Goal: Task Accomplishment & Management: Manage account settings

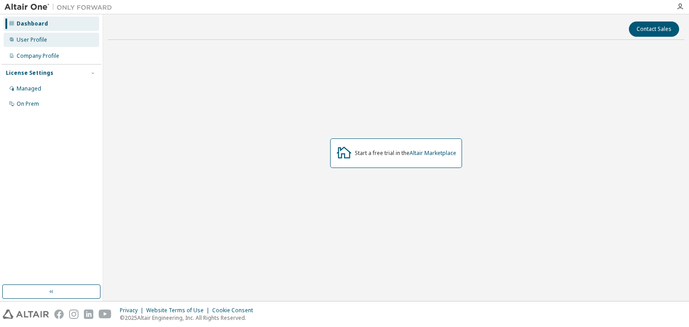
click at [67, 40] on div "User Profile" at bounding box center [52, 40] width 96 height 14
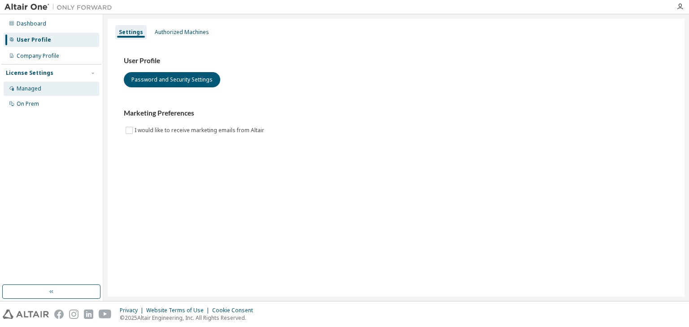
click at [57, 85] on div "Managed" at bounding box center [52, 89] width 96 height 14
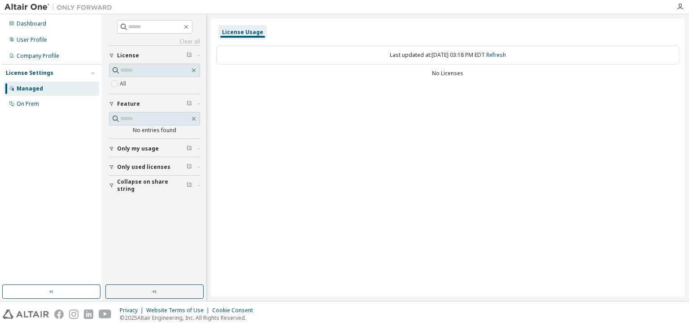
click at [153, 185] on span "Collapse on share string" at bounding box center [152, 186] width 70 height 14
click at [147, 173] on button "Only used licenses" at bounding box center [154, 167] width 91 height 20
click at [140, 154] on button "Only my usage" at bounding box center [154, 149] width 91 height 20
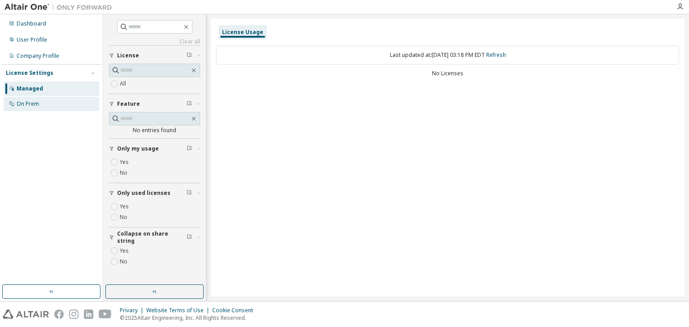
click at [45, 103] on div "On Prem" at bounding box center [52, 104] width 96 height 14
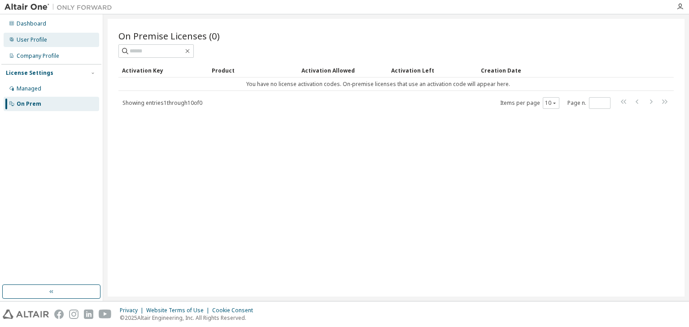
click at [56, 47] on div "User Profile" at bounding box center [52, 40] width 96 height 14
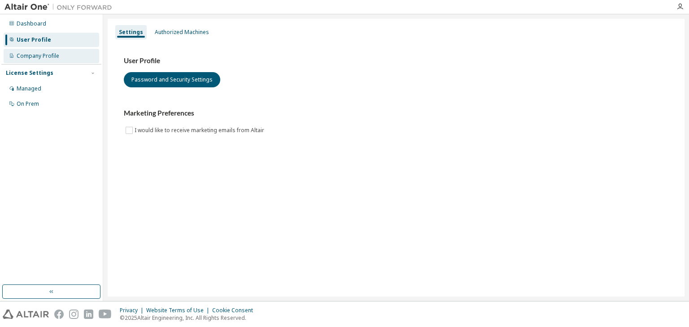
click at [65, 61] on div "Company Profile" at bounding box center [52, 56] width 96 height 14
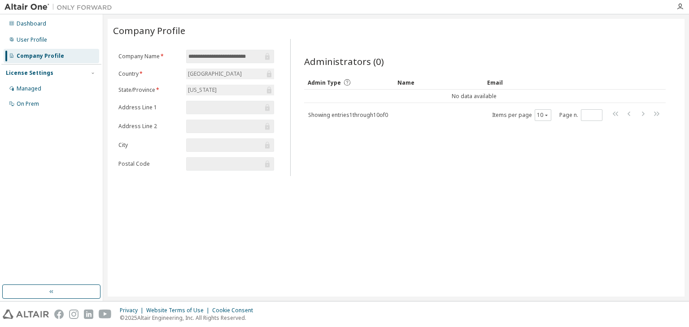
click at [208, 110] on input "text" at bounding box center [225, 107] width 74 height 9
click at [201, 105] on input "text" at bounding box center [225, 107] width 74 height 9
click at [200, 109] on input "text" at bounding box center [225, 107] width 74 height 9
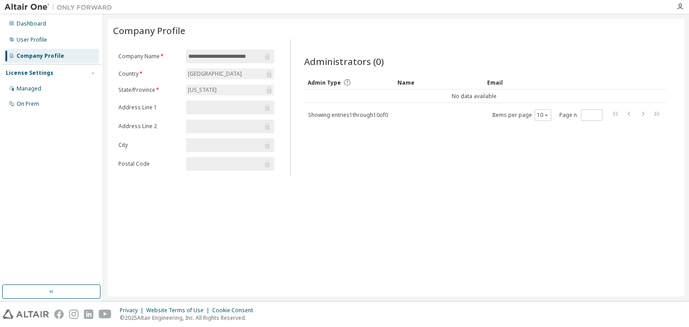
click at [200, 109] on input "text" at bounding box center [225, 107] width 74 height 9
click at [57, 28] on div "Dashboard" at bounding box center [52, 24] width 96 height 14
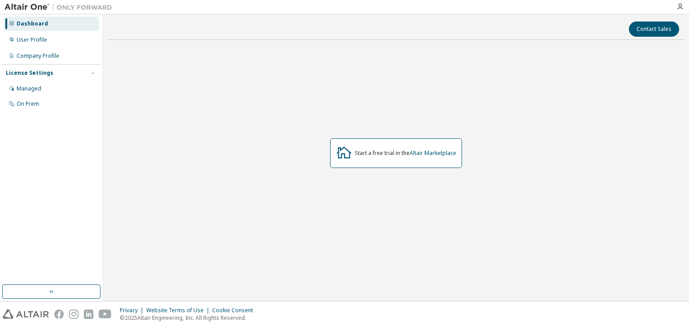
click at [357, 147] on div "Start a free trial in the Altair Marketplace" at bounding box center [396, 154] width 132 height 30
click at [337, 153] on icon at bounding box center [344, 153] width 15 height 12
click at [435, 154] on link "Altair Marketplace" at bounding box center [433, 153] width 47 height 8
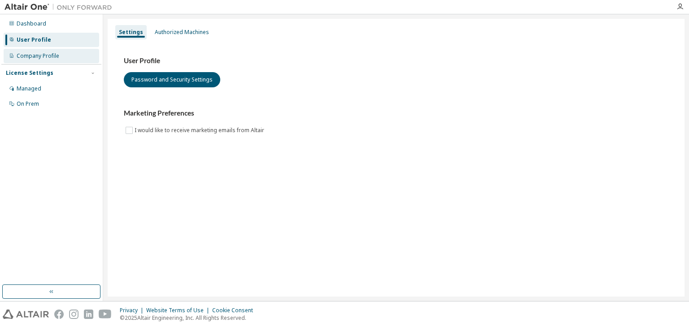
click at [72, 55] on div "Company Profile" at bounding box center [52, 56] width 96 height 14
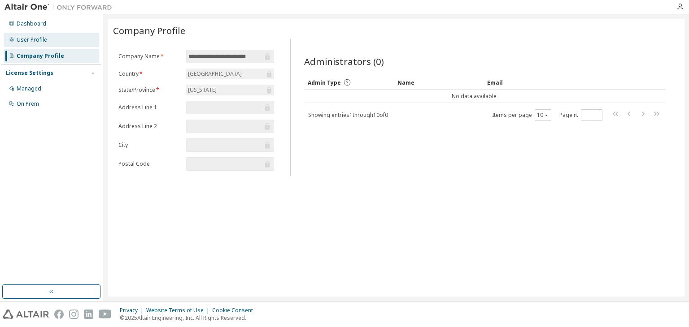
click at [72, 43] on div "User Profile" at bounding box center [52, 40] width 96 height 14
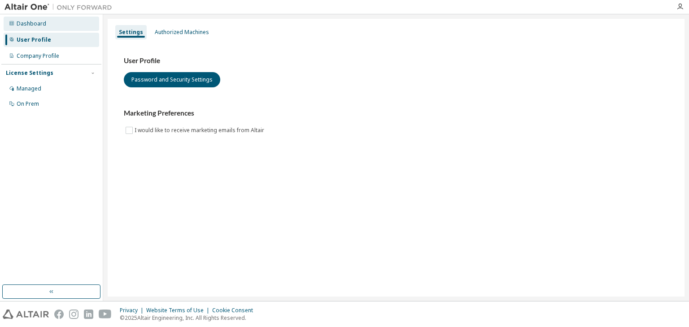
click at [56, 27] on div "Dashboard" at bounding box center [52, 24] width 96 height 14
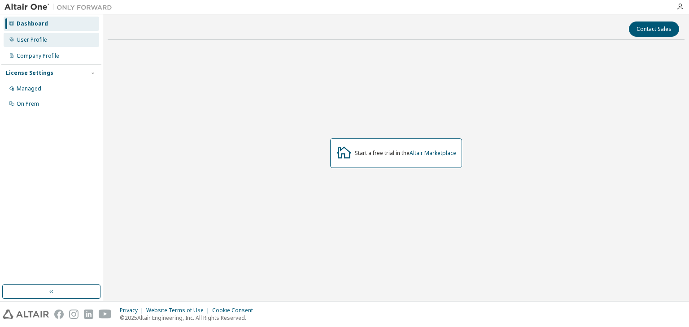
click at [65, 43] on div "User Profile" at bounding box center [52, 40] width 96 height 14
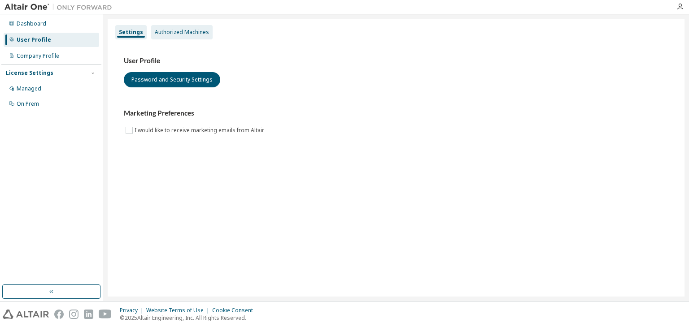
click at [157, 37] on div "Authorized Machines" at bounding box center [181, 32] width 61 height 14
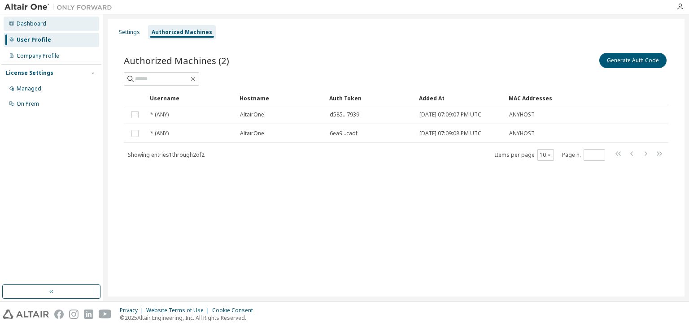
click at [35, 28] on div "Dashboard" at bounding box center [52, 24] width 96 height 14
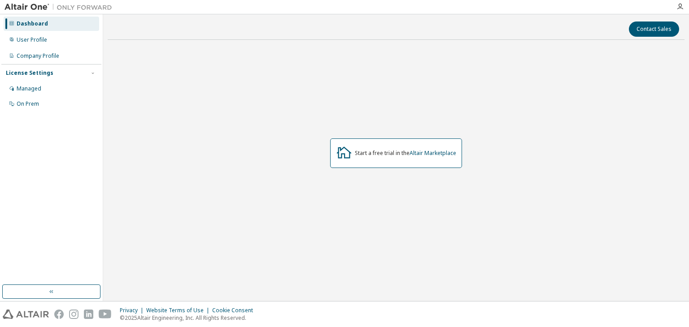
click at [25, 15] on div "Dashboard User Profile Company Profile License Settings Managed On Prem" at bounding box center [51, 157] width 103 height 287
click at [24, 9] on img at bounding box center [60, 7] width 112 height 9
click at [89, 291] on button "button" at bounding box center [51, 292] width 98 height 14
